Goal: Task Accomplishment & Management: Use online tool/utility

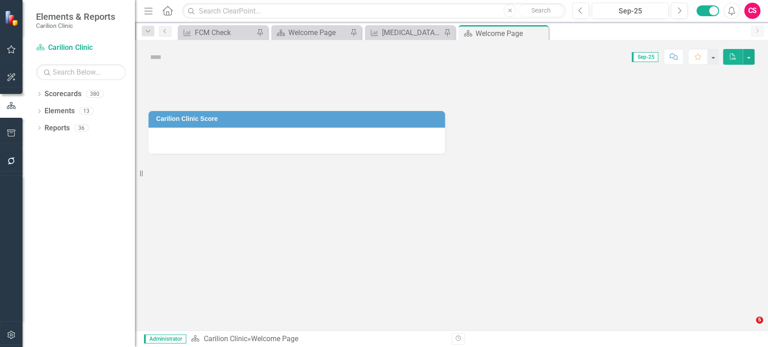
click at [11, 333] on icon "button" at bounding box center [11, 334] width 9 height 7
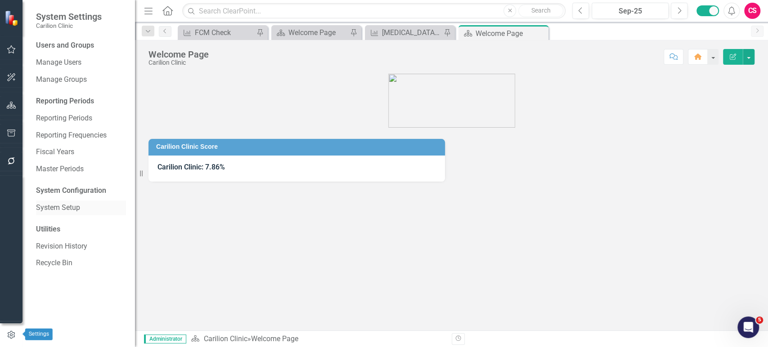
click at [68, 208] on link "System Setup" at bounding box center [81, 208] width 90 height 10
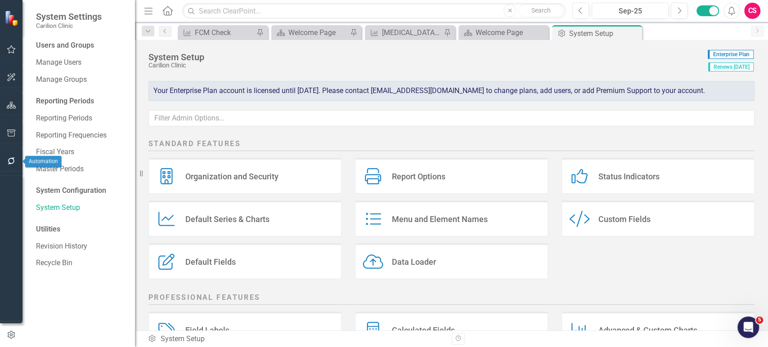
click at [19, 159] on button "button" at bounding box center [11, 161] width 20 height 19
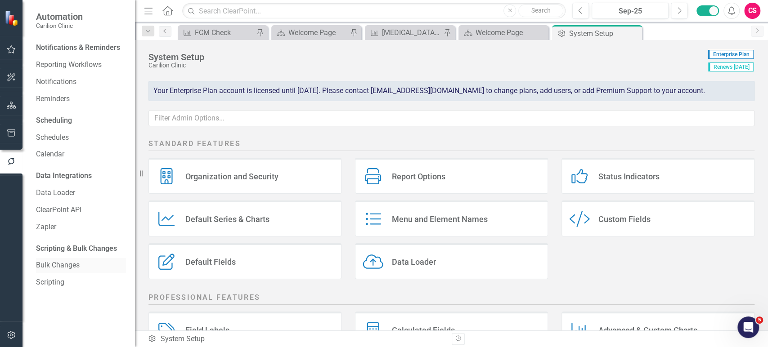
click at [64, 271] on div "Bulk Changes" at bounding box center [81, 265] width 90 height 15
click at [62, 283] on link "Scripting" at bounding box center [81, 282] width 90 height 10
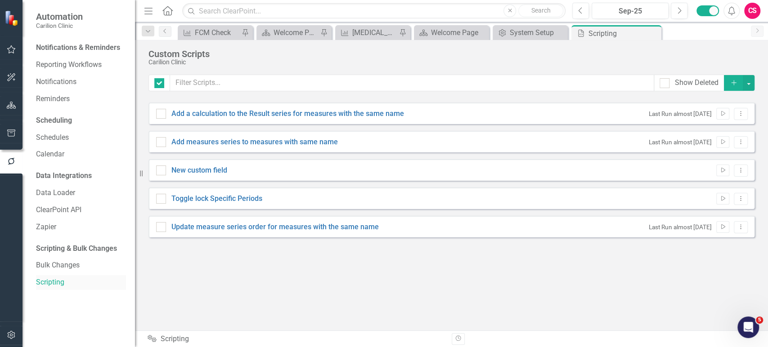
checkbox input "false"
click at [206, 173] on link "New custom field" at bounding box center [199, 170] width 56 height 9
click at [162, 171] on input "New custom field" at bounding box center [159, 169] width 6 height 6
checkbox input "true"
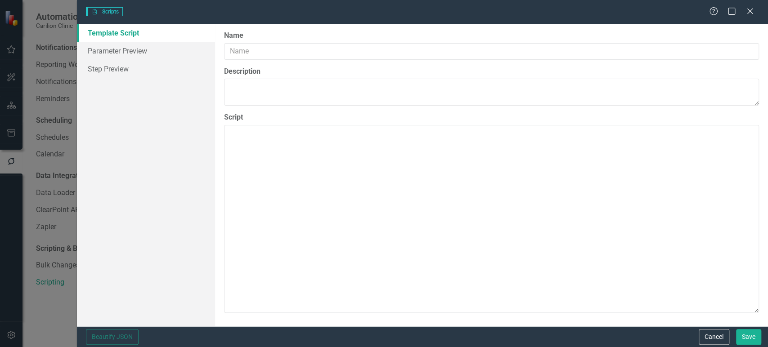
type input "New custom field"
type textarea "Adding a new custom field to every scorecard summary report"
type textarea "{ "parameters": { "$scorecardReportName": { "label": "Scorecard Report Name", "…"
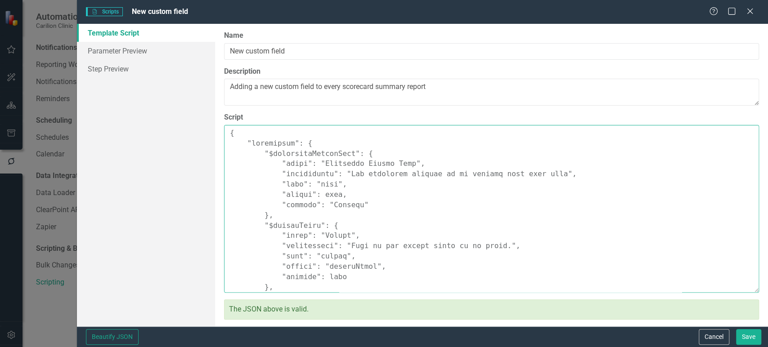
click at [466, 185] on textarea "Script" at bounding box center [491, 209] width 535 height 168
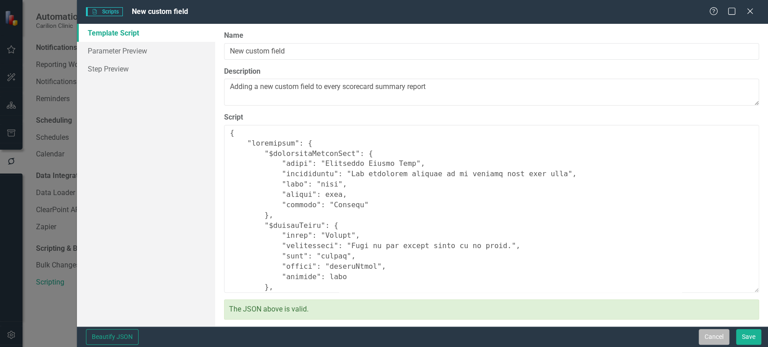
click at [709, 342] on button "Cancel" at bounding box center [713, 337] width 31 height 16
